Goal: Answer question/provide support: Share knowledge or assist other users

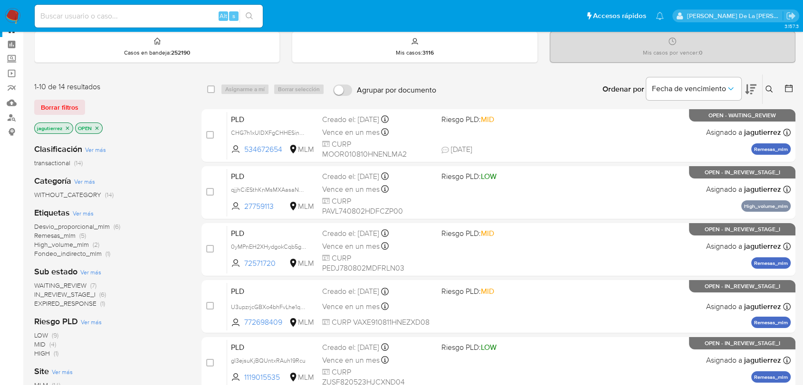
scroll to position [53, 0]
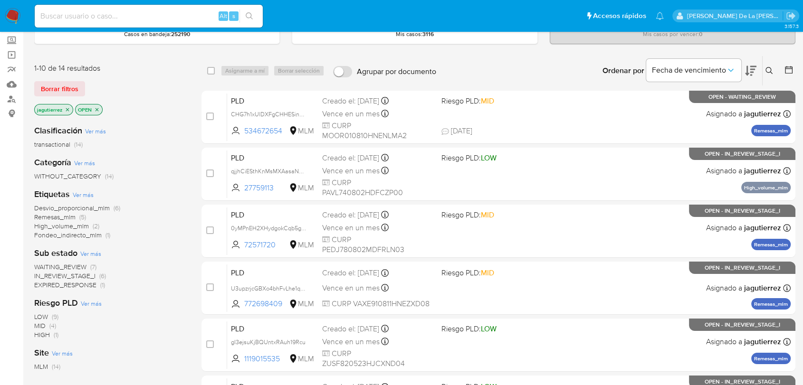
click at [65, 107] on icon "close-filter" at bounding box center [68, 110] width 6 height 6
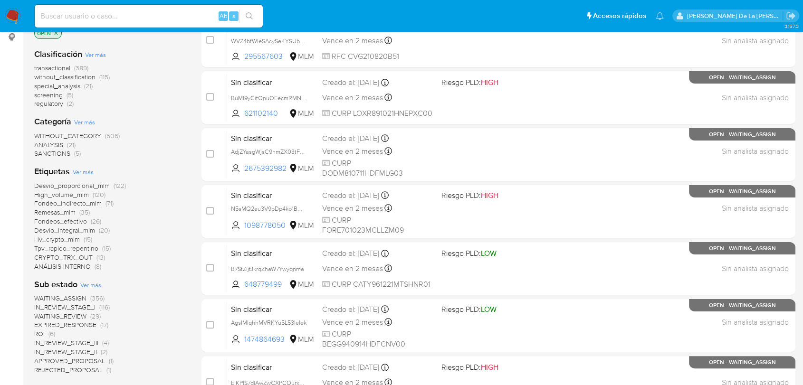
scroll to position [106, 0]
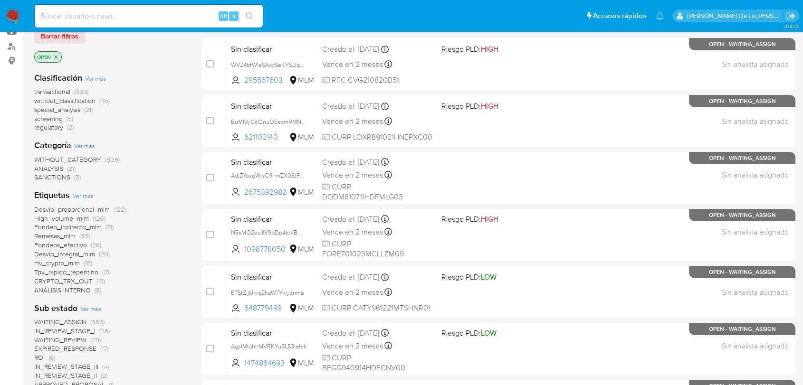
click at [52, 117] on span "screening" at bounding box center [48, 119] width 29 height 10
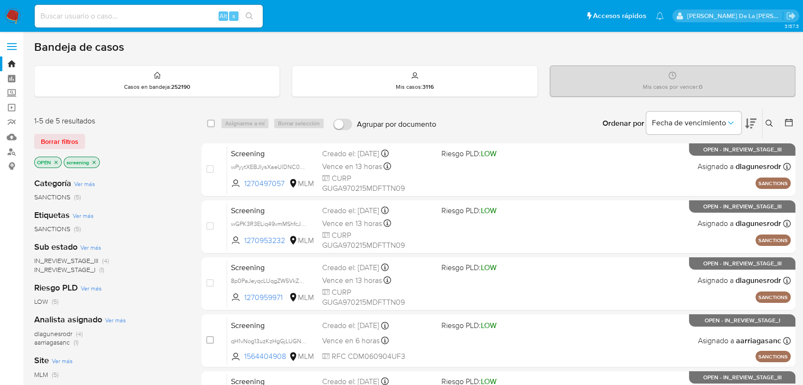
click at [10, 14] on img at bounding box center [13, 16] width 16 height 16
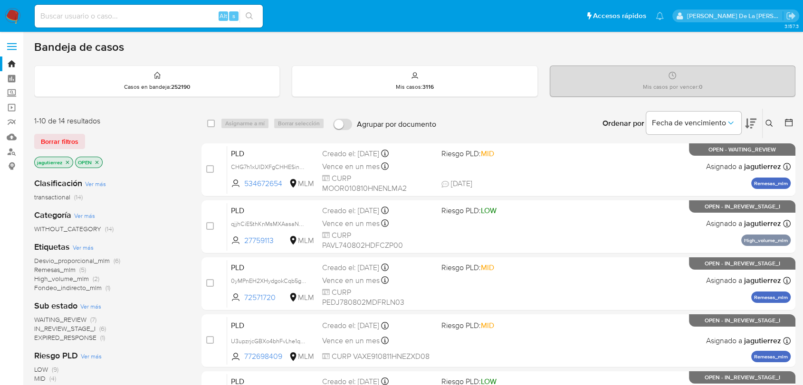
click at [75, 338] on span "EXPIRED_RESPONSE" at bounding box center [65, 338] width 62 height 10
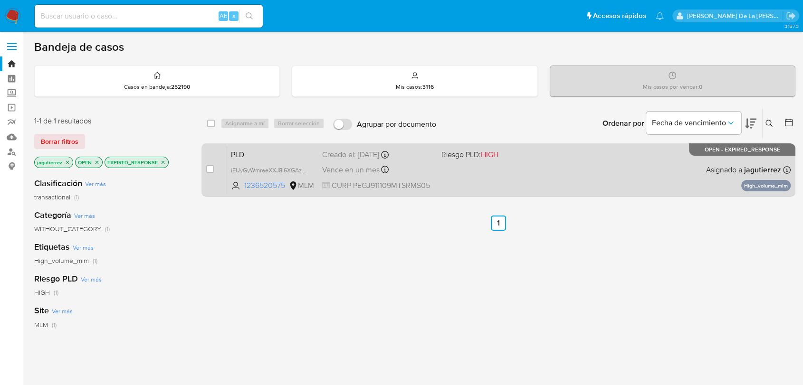
click at [430, 164] on div "Vence en un mes Vence el 11/10/2025 02:06:45" at bounding box center [377, 170] width 111 height 13
click at [213, 169] on input "checkbox" at bounding box center [210, 169] width 8 height 8
checkbox input "true"
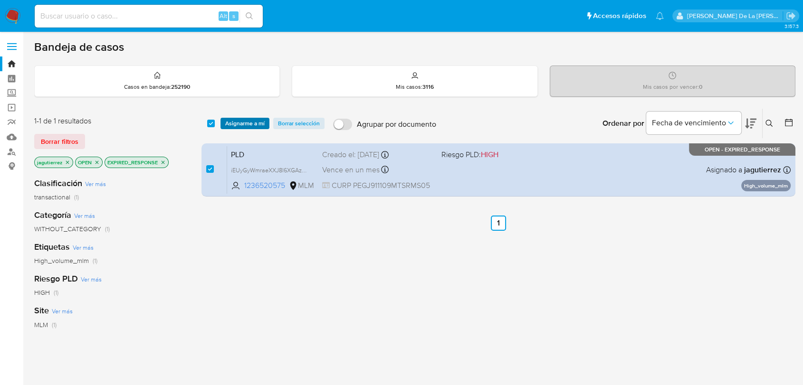
click at [232, 122] on span "Asignarme a mí" at bounding box center [244, 124] width 39 height 10
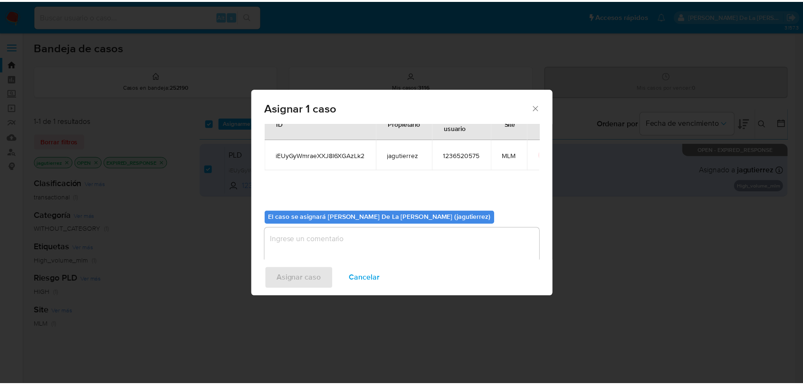
scroll to position [49, 0]
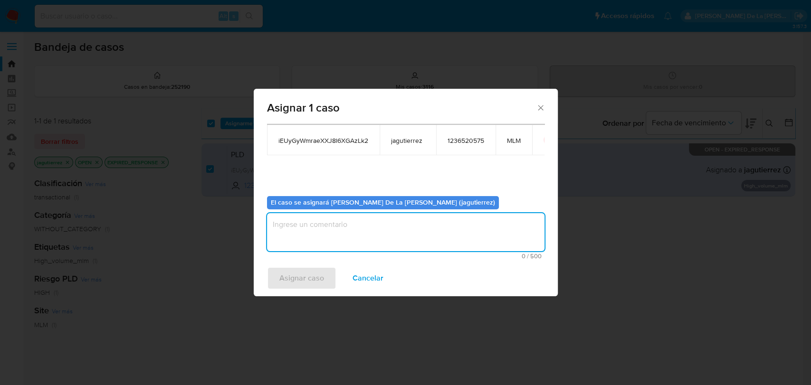
click at [307, 231] on textarea "assign-modal" at bounding box center [406, 232] width 278 height 38
type textarea "jg"
click at [316, 270] on span "Asignar caso" at bounding box center [301, 278] width 45 height 21
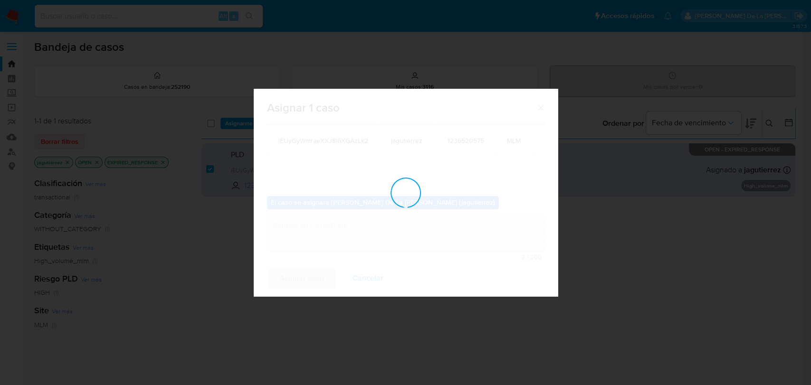
checkbox input "false"
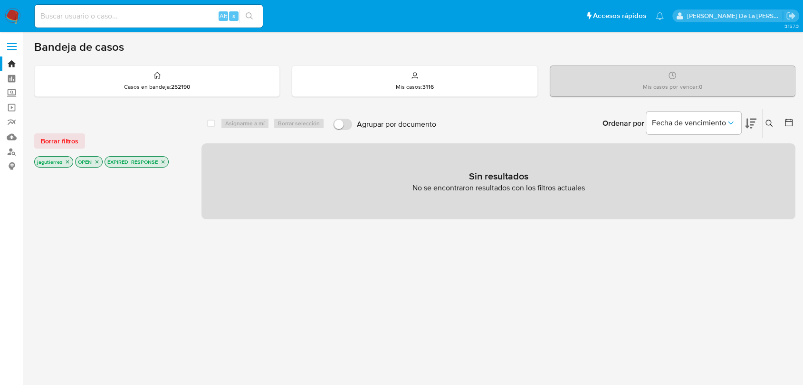
click at [10, 19] on img at bounding box center [13, 16] width 16 height 16
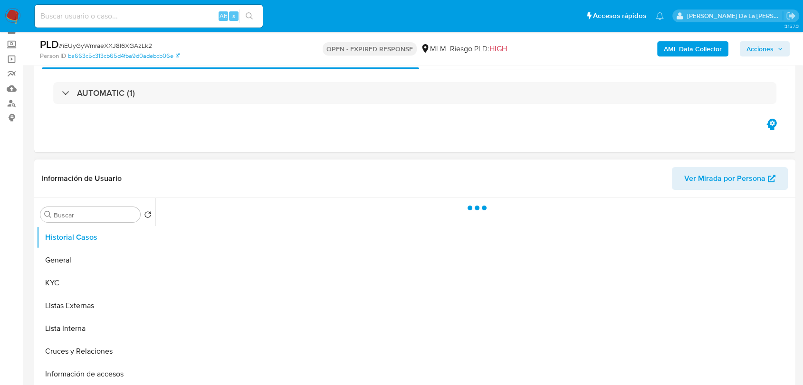
scroll to position [106, 0]
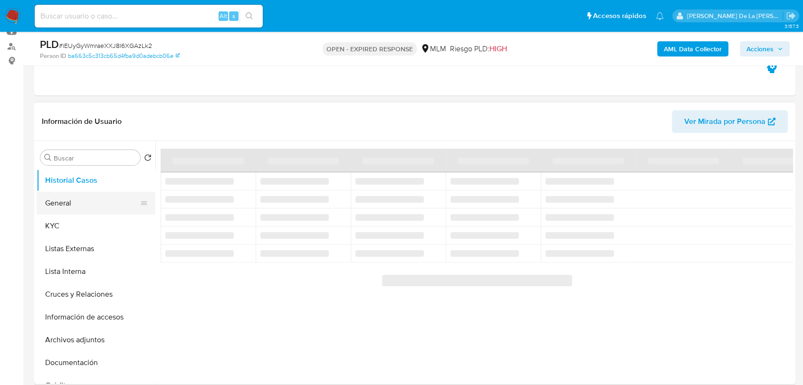
click at [81, 195] on button "General" at bounding box center [92, 203] width 111 height 23
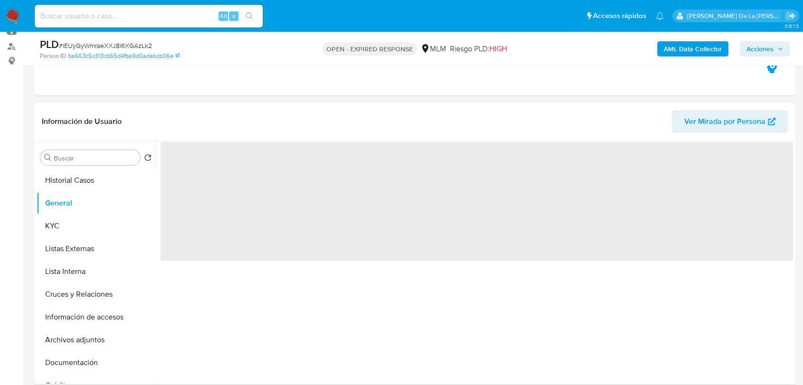
select select "10"
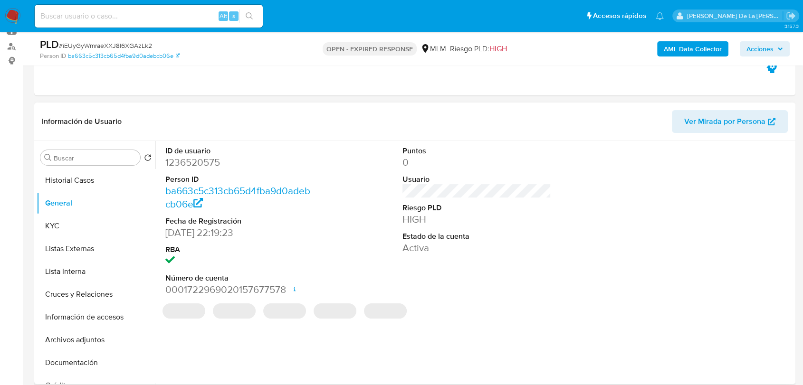
click at [194, 161] on dd "1236520575" at bounding box center [239, 162] width 149 height 13
copy dd "1236520575"
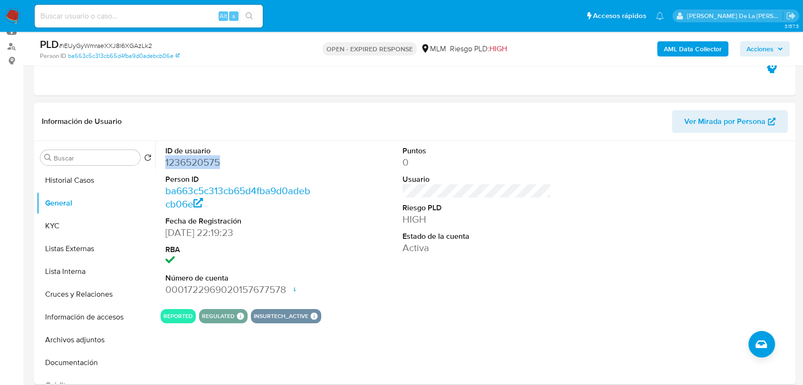
drag, startPoint x: 379, startPoint y: 200, endPoint x: 374, endPoint y: 195, distance: 7.4
click at [376, 200] on div "ID de usuario 1236520575 Person ID ba663c5c313cb65d4fba9d0adebcb06e Fecha de Re…" at bounding box center [477, 221] width 633 height 161
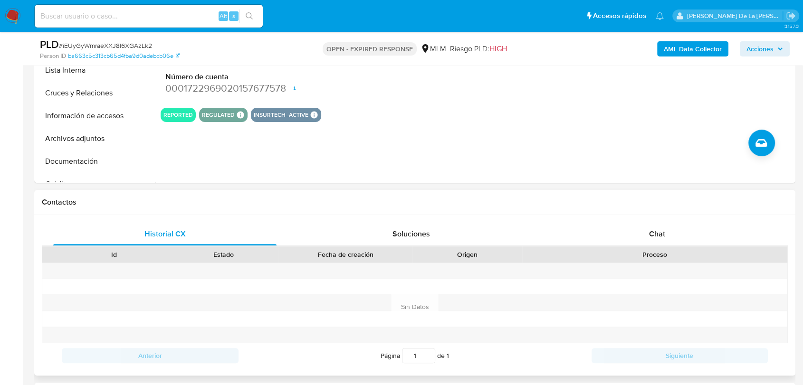
scroll to position [317, 0]
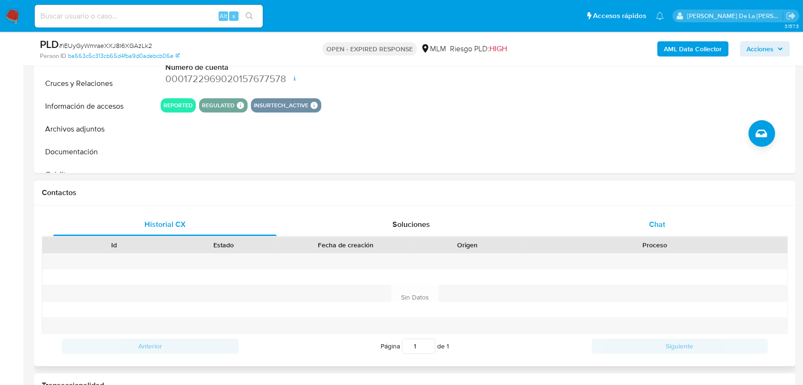
click at [650, 221] on span "Chat" at bounding box center [657, 224] width 16 height 11
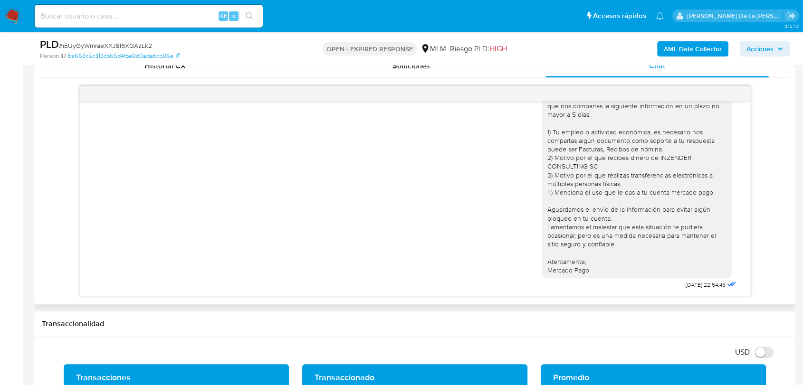
scroll to position [0, 0]
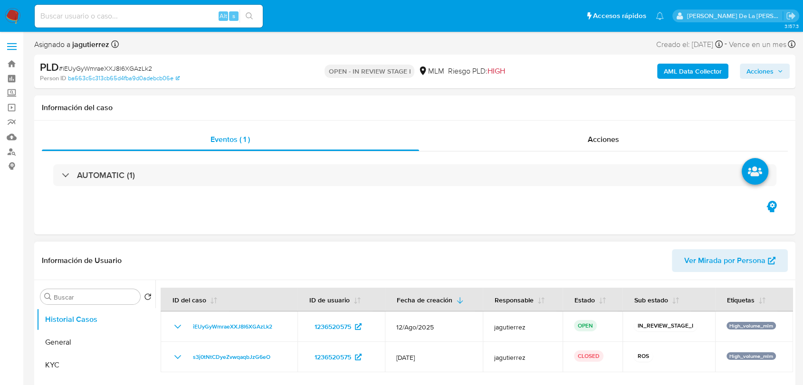
select select "10"
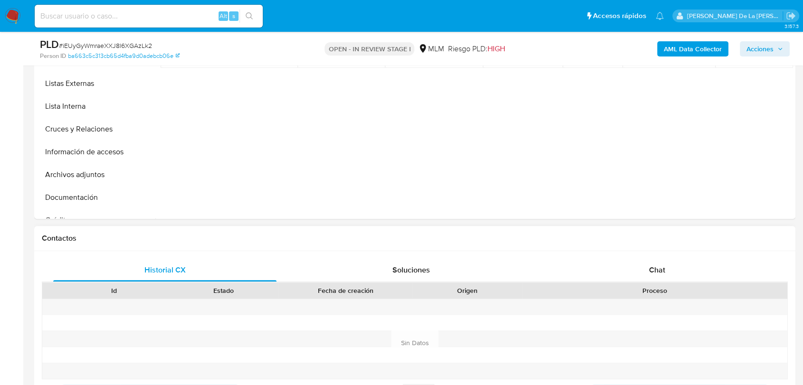
scroll to position [317, 0]
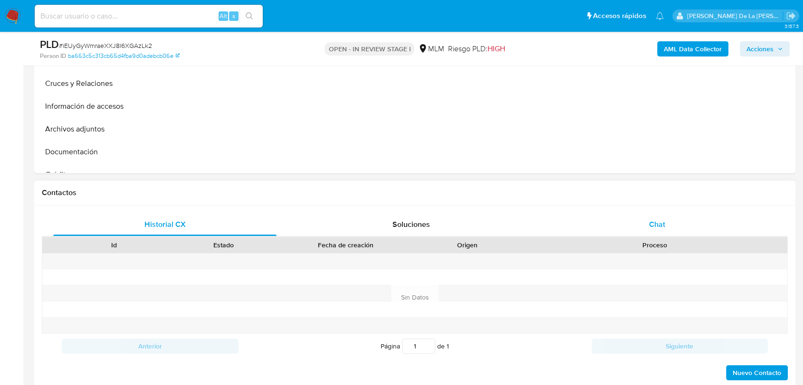
click at [651, 223] on span "Chat" at bounding box center [657, 224] width 16 height 11
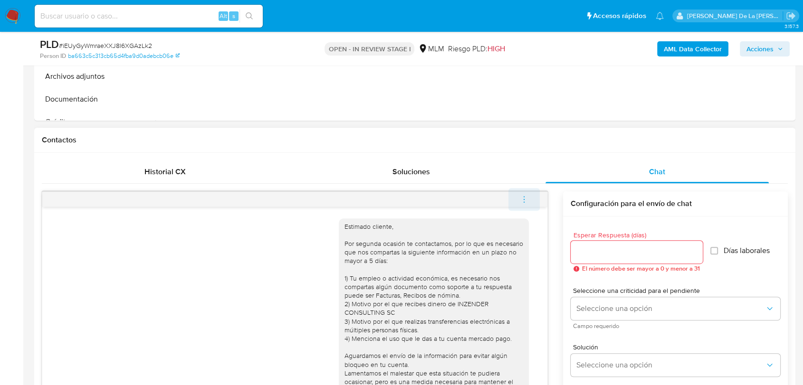
scroll to position [40, 0]
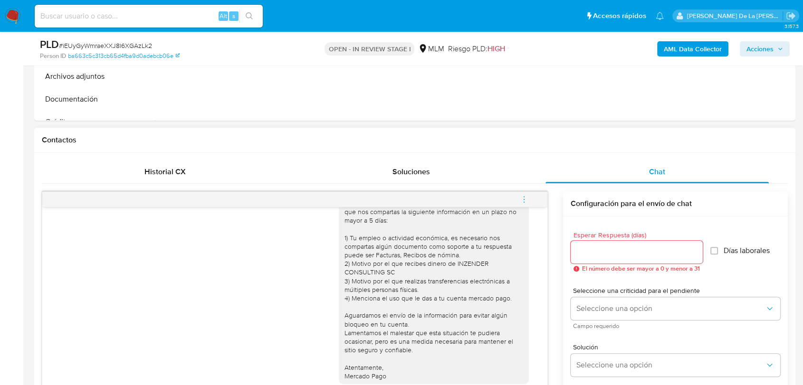
click at [522, 201] on icon "menu-action" at bounding box center [524, 199] width 9 height 9
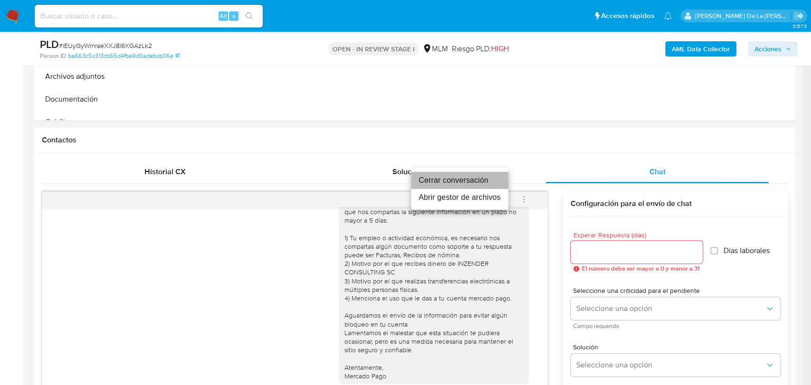
click at [467, 183] on li "Cerrar conversación" at bounding box center [459, 180] width 97 height 17
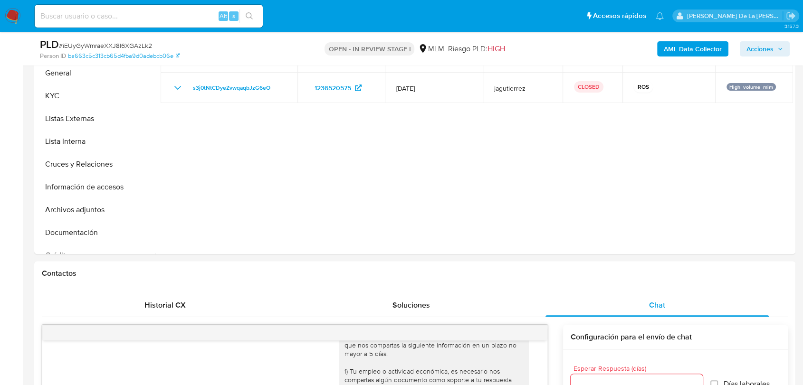
scroll to position [158, 0]
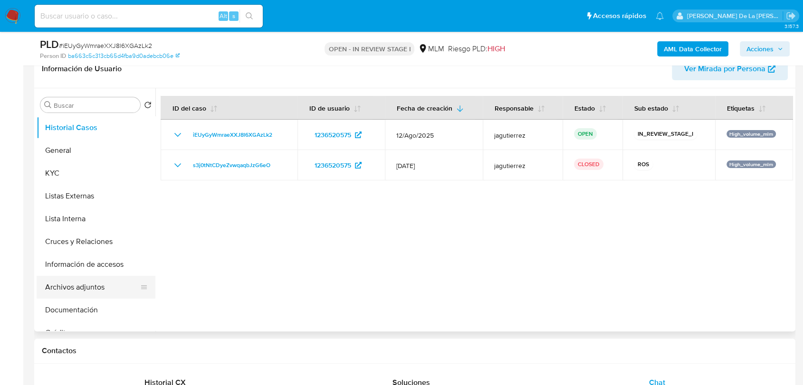
click at [63, 282] on button "Archivos adjuntos" at bounding box center [92, 287] width 111 height 23
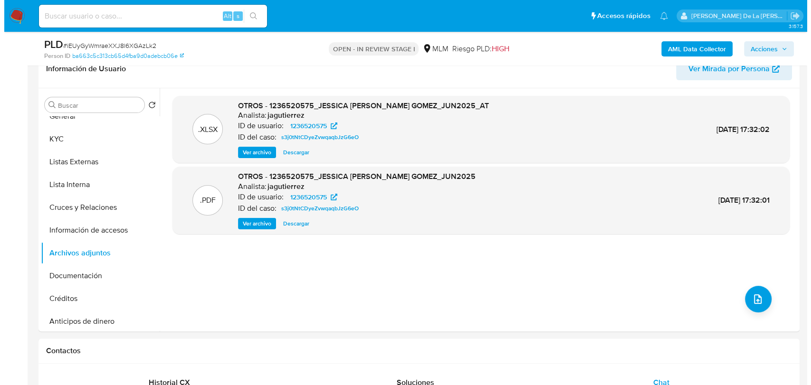
scroll to position [53, 0]
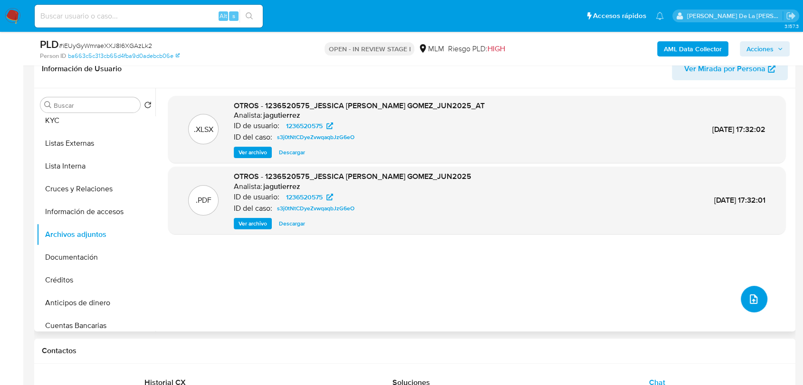
click at [751, 295] on icon "upload-file" at bounding box center [753, 299] width 11 height 11
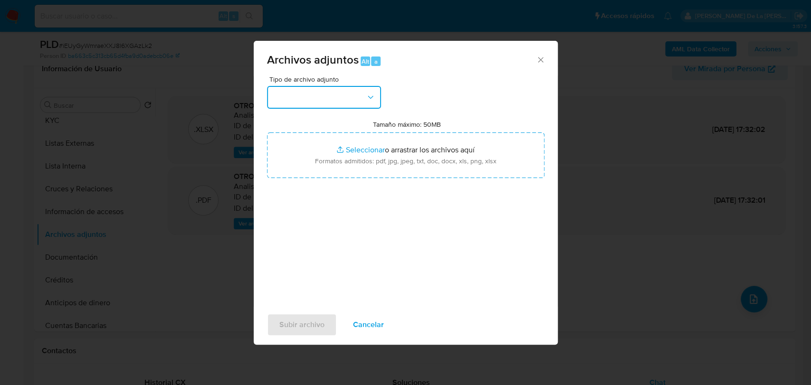
click at [301, 96] on button "button" at bounding box center [324, 97] width 114 height 23
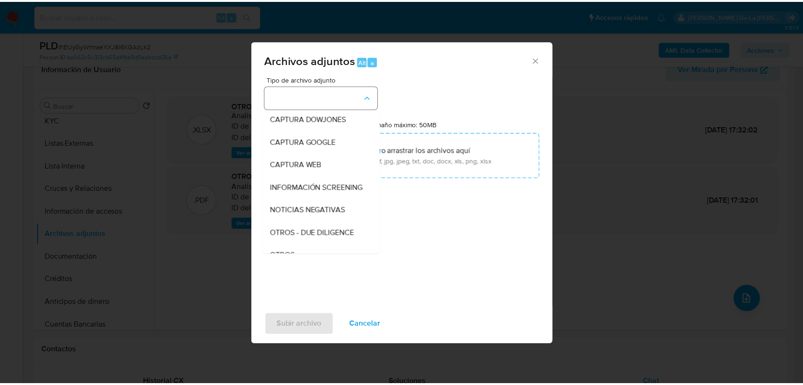
scroll to position [49, 0]
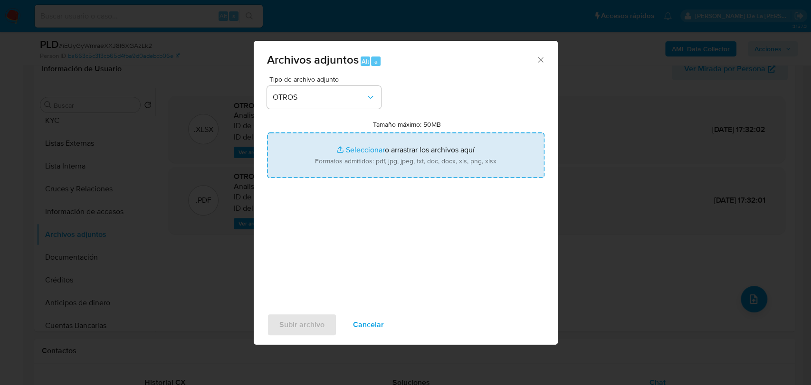
type input "C:\fakepath\1236520575_JESSICA JANETH PEREZ GOMEZ_AGO_2025.pdf"
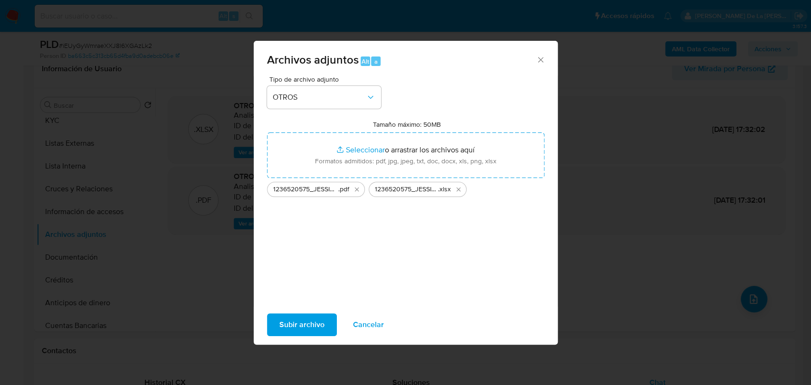
click at [299, 331] on span "Subir archivo" at bounding box center [301, 325] width 45 height 21
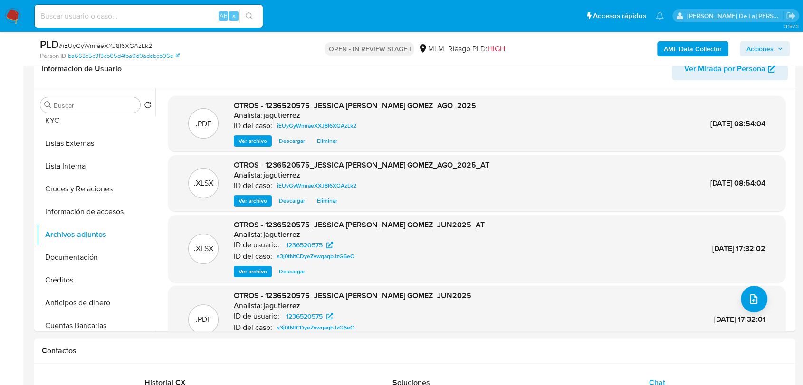
drag, startPoint x: 767, startPoint y: 50, endPoint x: 752, endPoint y: 52, distance: 14.9
click at [765, 50] on span "Acciones" at bounding box center [760, 48] width 27 height 15
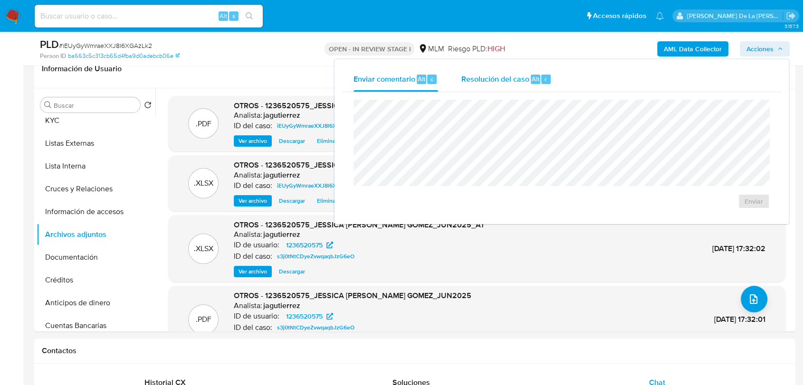
click at [467, 85] on div "Resolución del caso Alt r" at bounding box center [506, 79] width 91 height 25
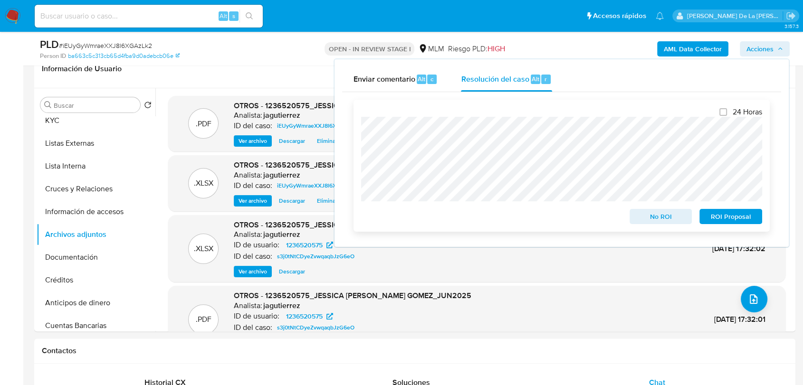
click at [715, 217] on span "ROI Proposal" at bounding box center [730, 216] width 49 height 13
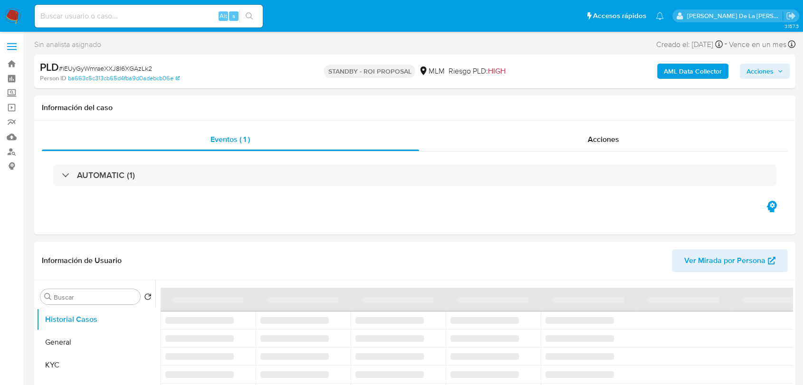
select select "10"
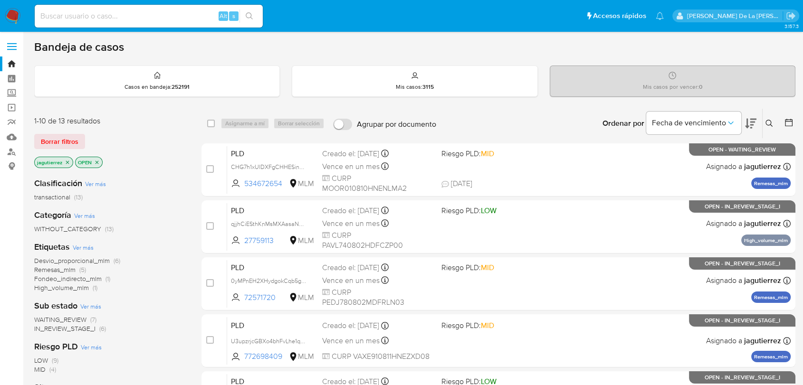
click at [8, 8] on img at bounding box center [13, 16] width 16 height 16
click at [8, 12] on img at bounding box center [13, 16] width 16 height 16
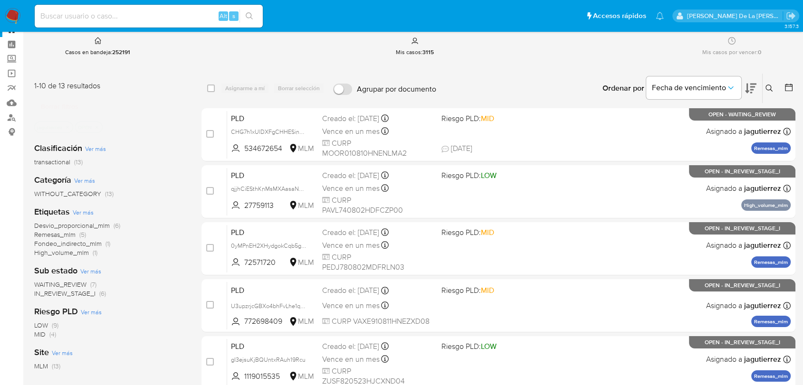
scroll to position [53, 0]
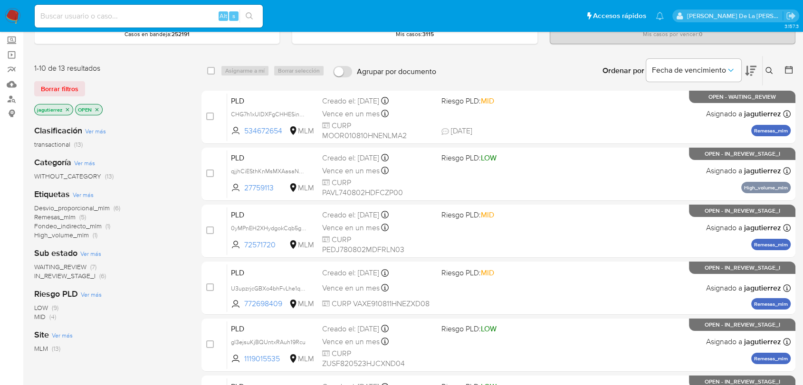
click at [66, 264] on span "WAITING_REVIEW" at bounding box center [60, 267] width 52 height 10
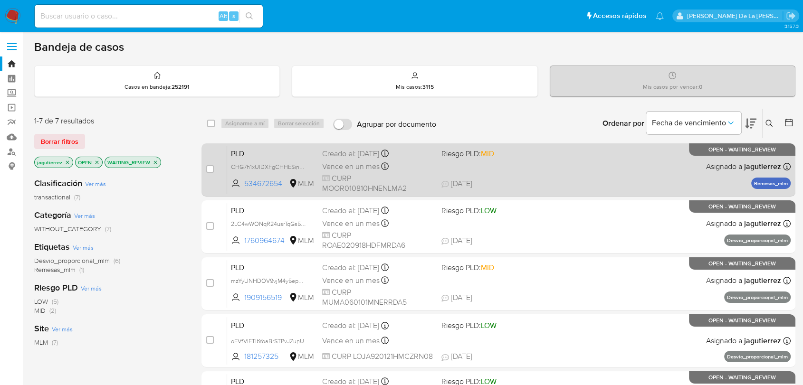
click at [558, 166] on div "PLD CHG7h1xUlDXFgCHHESinSn4K 534672654 MLM Riesgo PLD: MID Creado el: 12/08/202…" at bounding box center [509, 170] width 564 height 48
click at [211, 171] on input "checkbox" at bounding box center [210, 169] width 8 height 8
checkbox input "true"
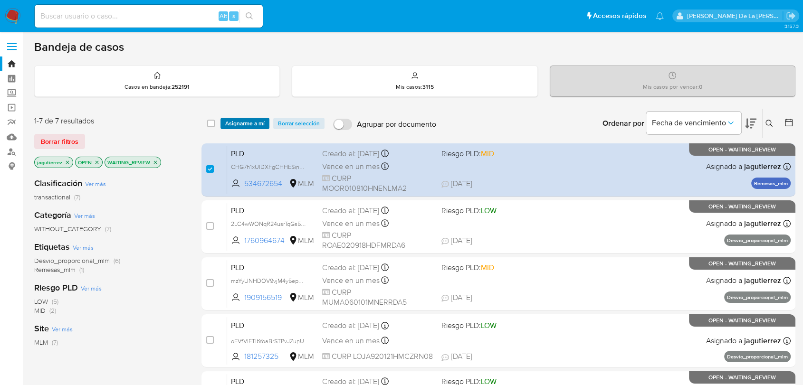
click at [247, 122] on span "Asignarme a mí" at bounding box center [244, 124] width 39 height 10
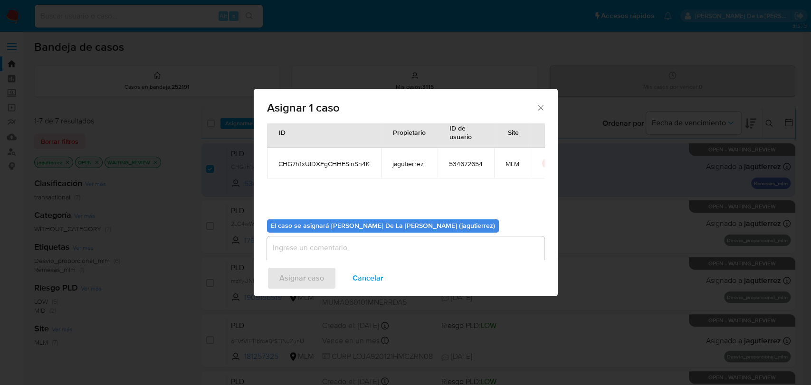
scroll to position [49, 0]
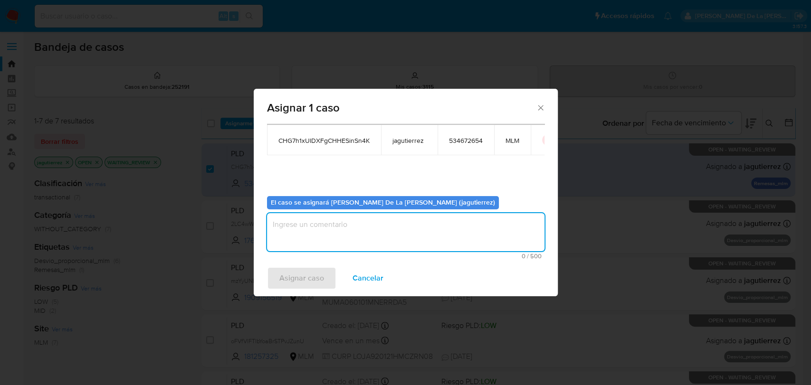
drag, startPoint x: 322, startPoint y: 237, endPoint x: 323, endPoint y: 232, distance: 4.8
click at [323, 237] on textarea "assign-modal" at bounding box center [406, 232] width 278 height 38
type textarea "jg"
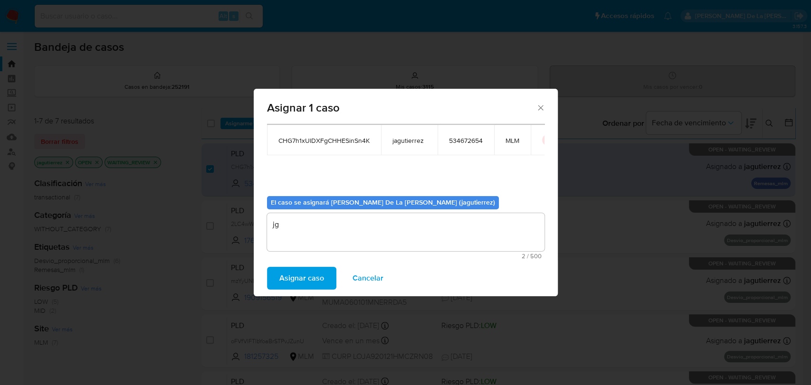
click at [302, 277] on span "Asignar caso" at bounding box center [301, 278] width 45 height 21
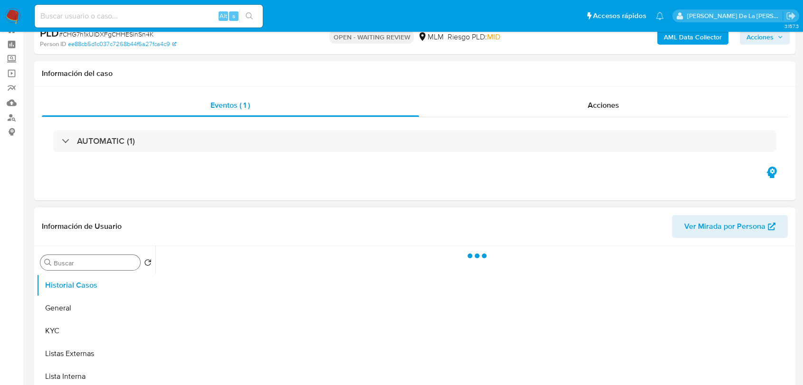
scroll to position [53, 0]
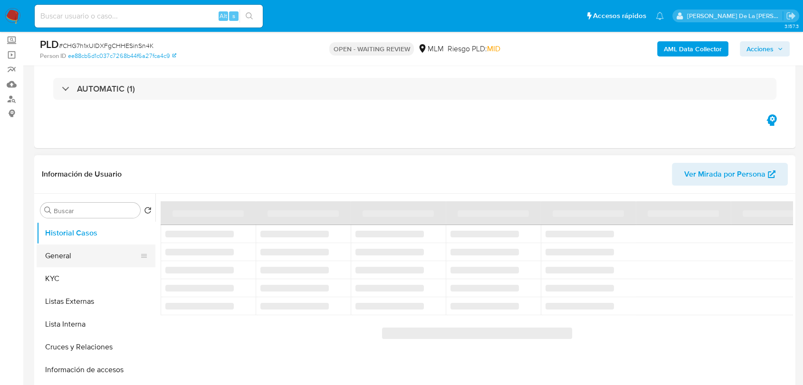
click at [82, 261] on button "General" at bounding box center [92, 256] width 111 height 23
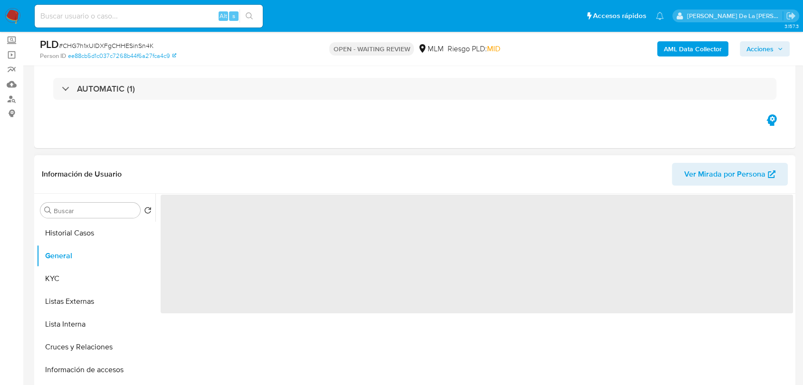
select select "10"
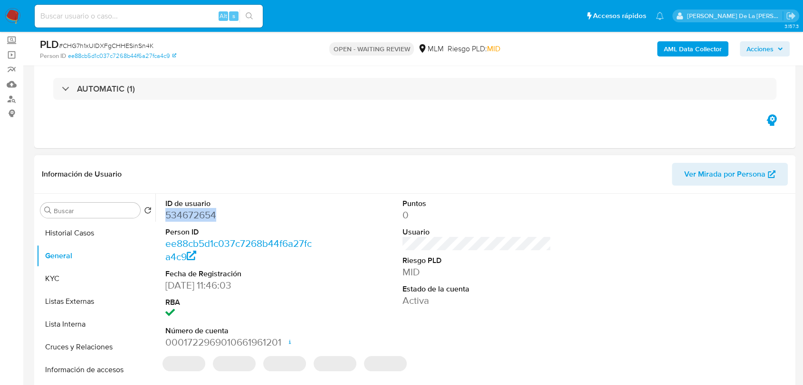
click at [195, 217] on dd "534672654" at bounding box center [239, 215] width 149 height 13
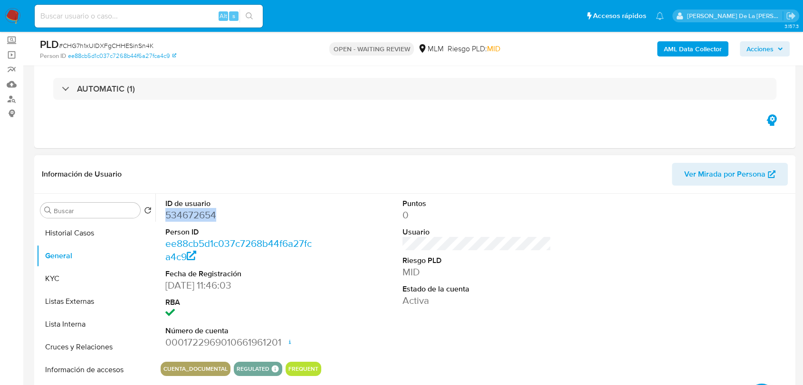
drag, startPoint x: 179, startPoint y: 145, endPoint x: 253, endPoint y: 173, distance: 79.1
click at [179, 145] on div "Eventos ( 1 ) Acciones AUTOMATIC (1)" at bounding box center [414, 91] width 761 height 114
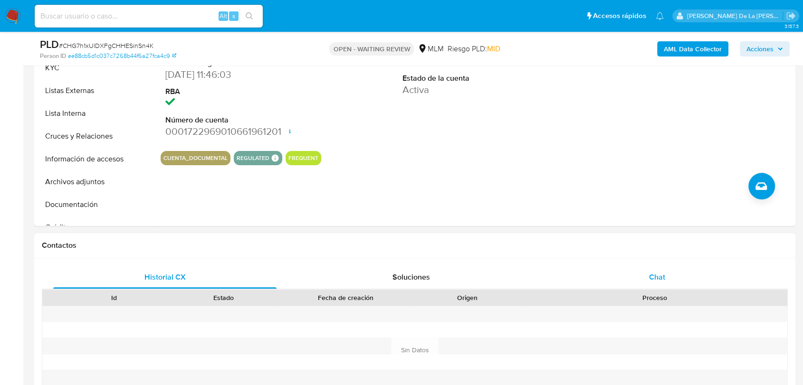
drag, startPoint x: 662, startPoint y: 268, endPoint x: 651, endPoint y: 267, distance: 11.0
click at [661, 268] on div "Chat" at bounding box center [657, 277] width 223 height 23
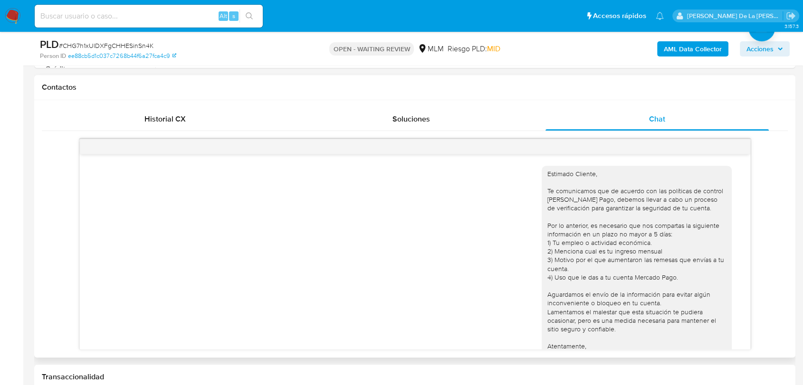
scroll to position [155, 0]
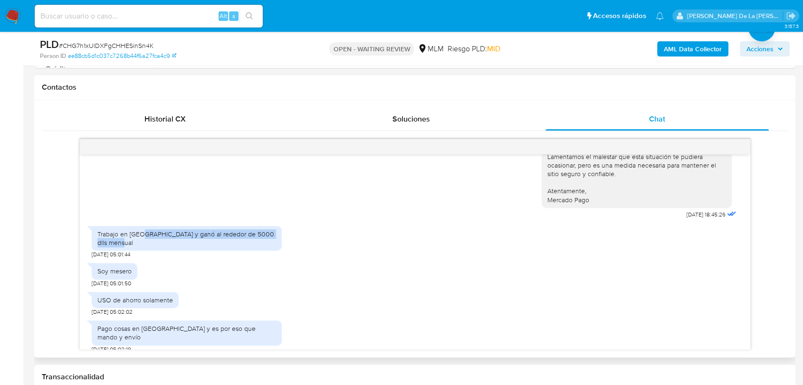
drag, startPoint x: 141, startPoint y: 234, endPoint x: 247, endPoint y: 241, distance: 106.7
click at [247, 241] on div "Trabajo en Estados Unidos y ganó al rededor de 5000 dlls mensual" at bounding box center [186, 238] width 179 height 17
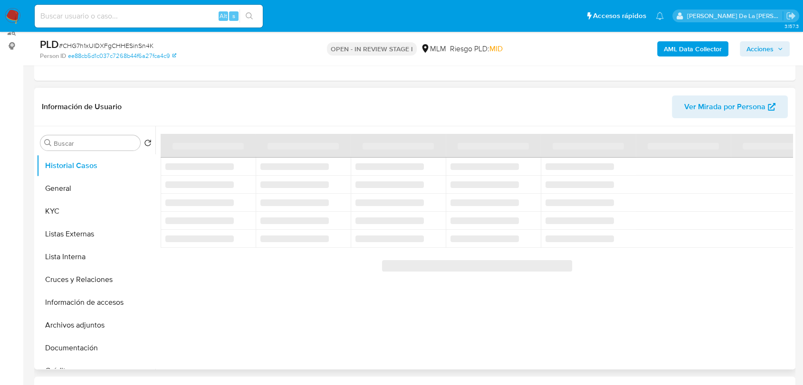
scroll to position [158, 0]
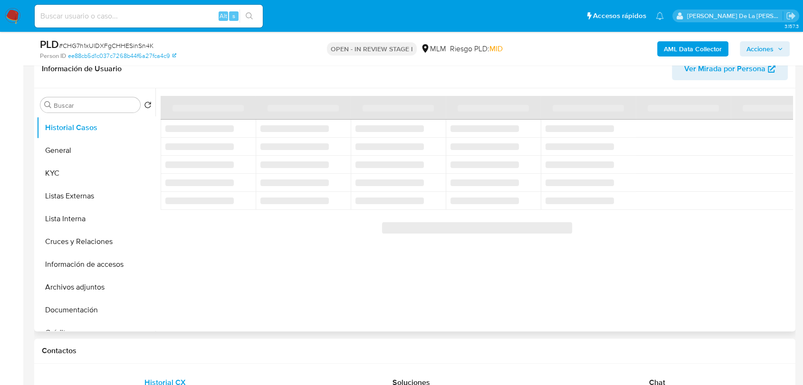
select select "10"
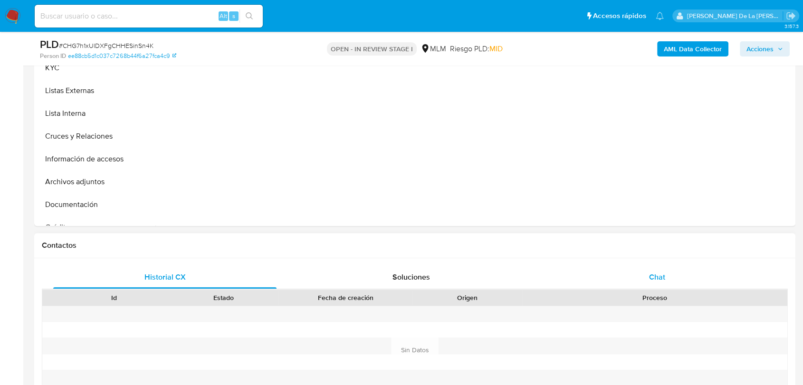
click at [626, 270] on div "Chat" at bounding box center [657, 277] width 223 height 23
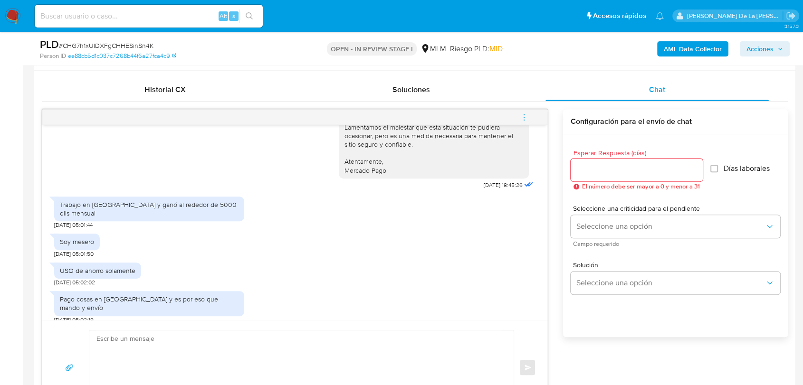
scroll to position [475, 0]
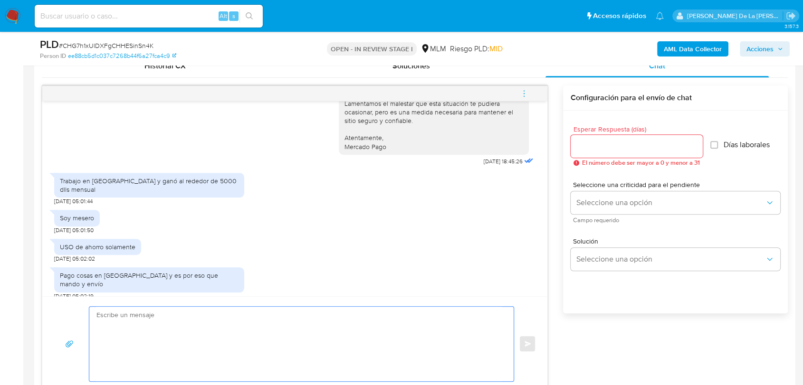
click at [158, 333] on textarea at bounding box center [298, 344] width 405 height 75
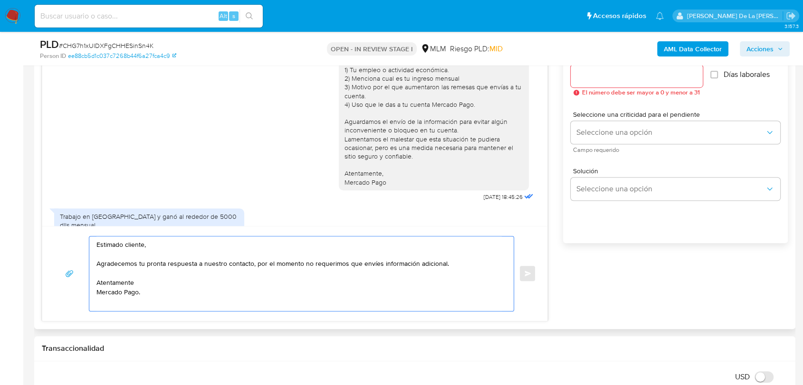
scroll to position [528, 0]
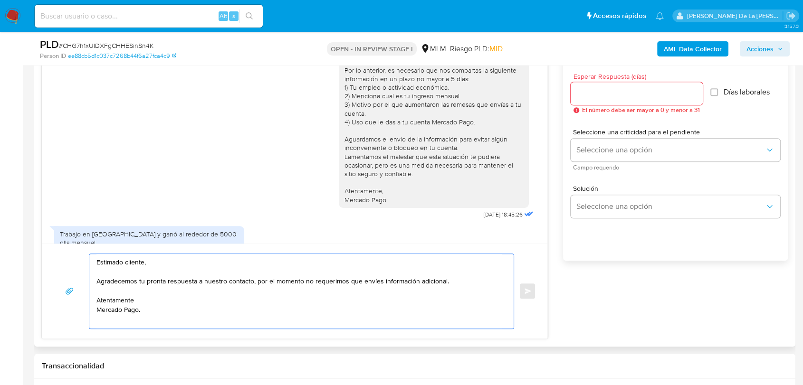
type textarea "Estimado cliente, Agradecemos tu pronta respuesta a nuestro contacto, por el mo…"
click at [600, 94] on input "Esperar Respuesta (días)" at bounding box center [637, 93] width 132 height 12
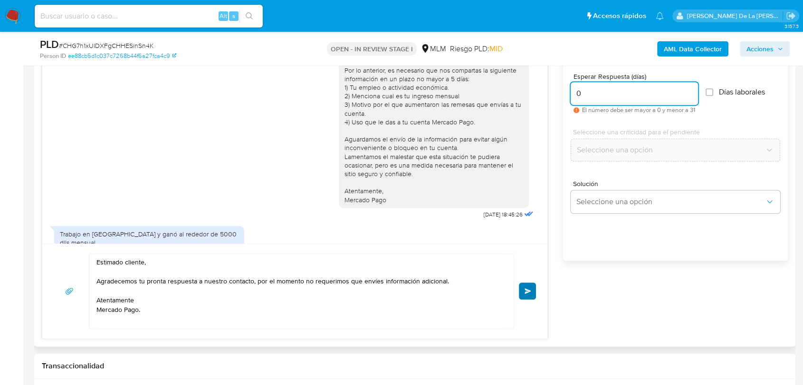
type input "0"
click at [525, 294] on button "Enviar" at bounding box center [527, 291] width 17 height 17
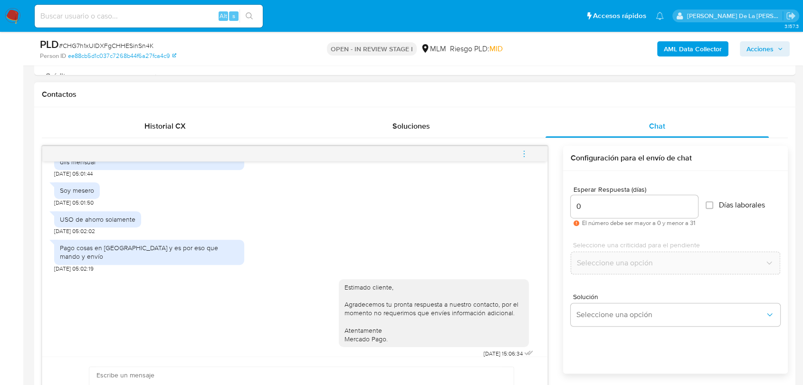
scroll to position [475, 0]
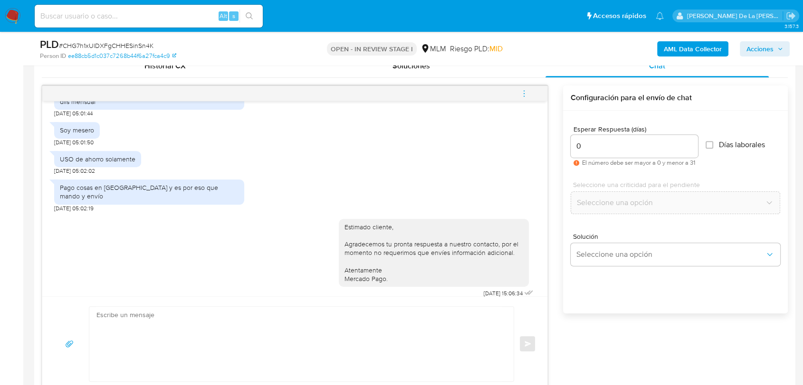
click at [527, 92] on icon "menu-action" at bounding box center [524, 93] width 9 height 9
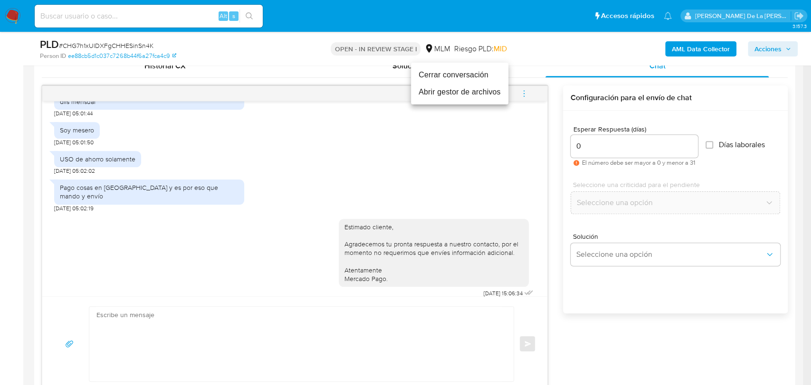
click at [478, 75] on li "Cerrar conversación" at bounding box center [459, 75] width 97 height 17
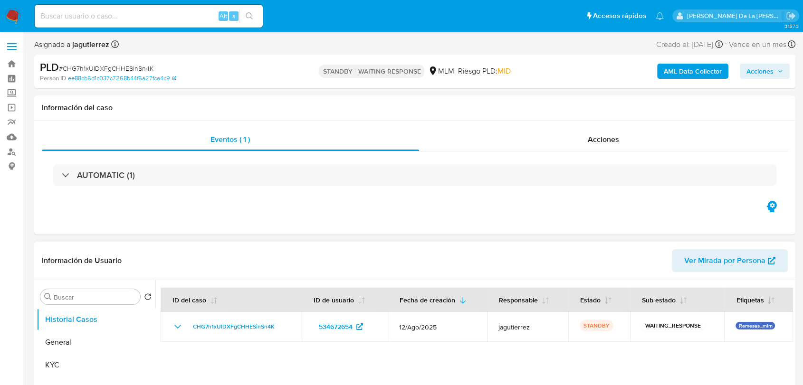
select select "10"
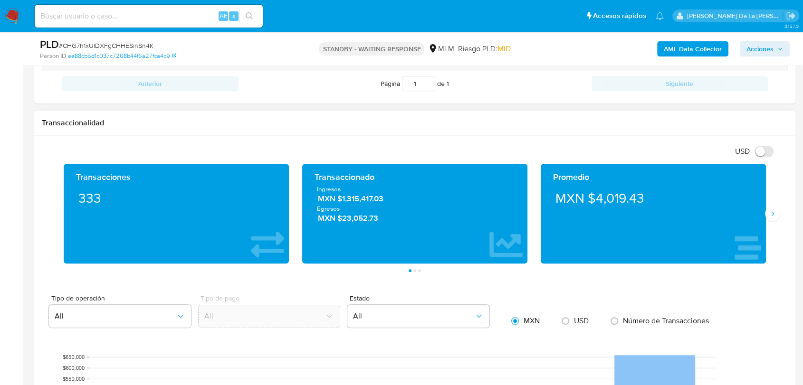
scroll to position [581, 0]
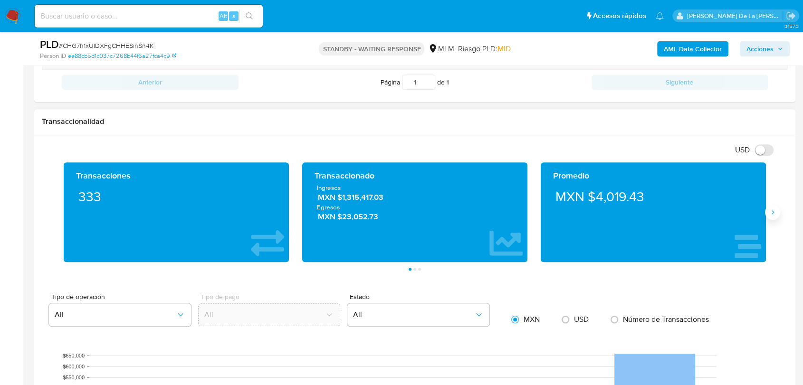
click at [775, 217] on button "Siguiente" at bounding box center [772, 212] width 15 height 15
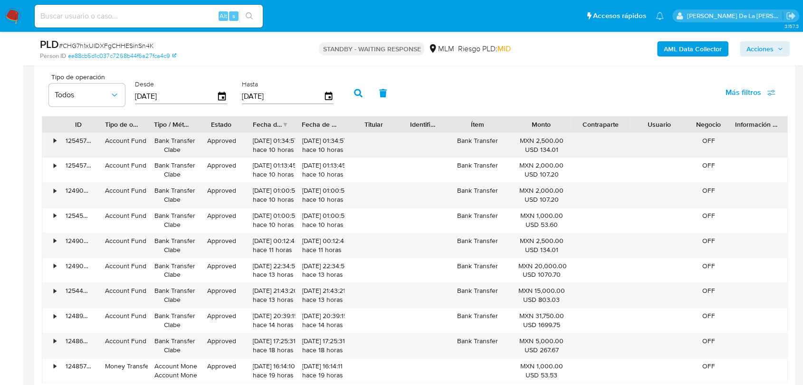
scroll to position [1003, 0]
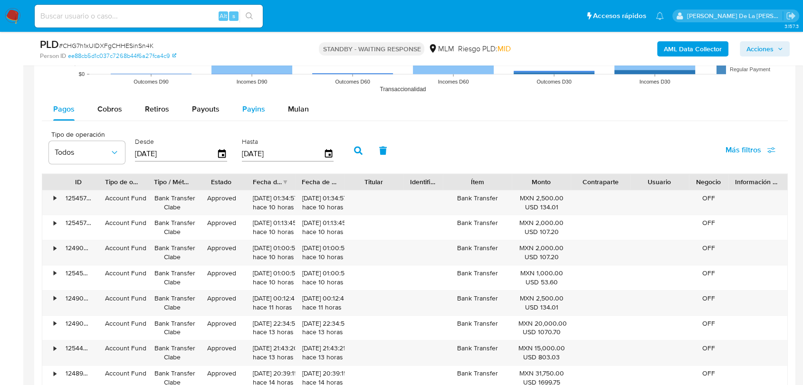
click at [249, 103] on div "Payins" at bounding box center [253, 109] width 23 height 23
select select "10"
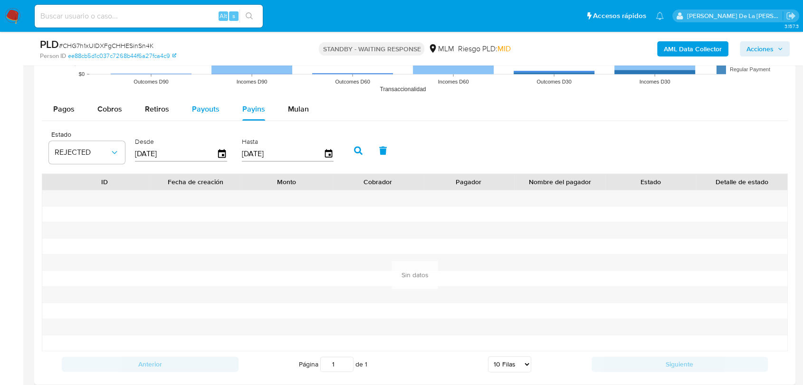
click at [207, 108] on span "Payouts" at bounding box center [206, 109] width 28 height 11
select select "10"
